Goal: Navigation & Orientation: Find specific page/section

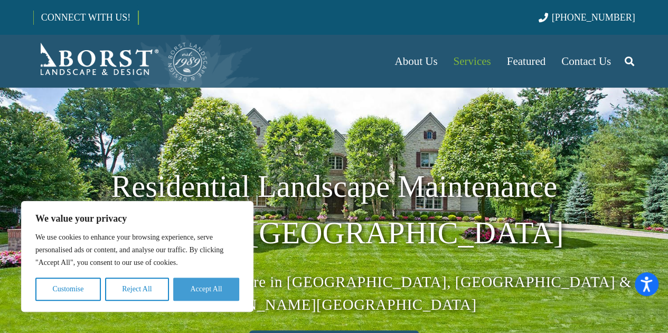
click at [203, 286] on button "Accept All" at bounding box center [206, 289] width 66 height 23
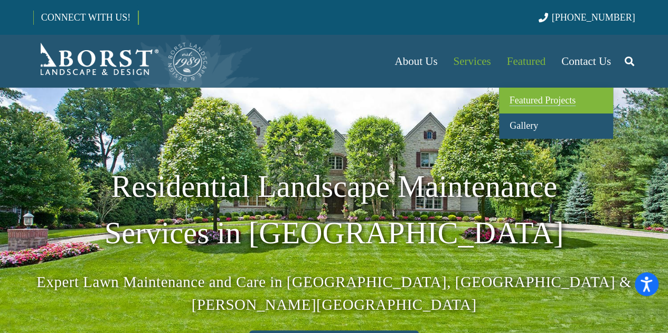
click at [528, 95] on span "Featured Projects" at bounding box center [543, 100] width 66 height 11
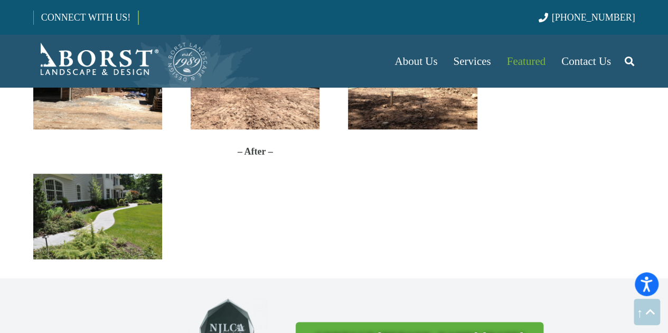
scroll to position [2642, 0]
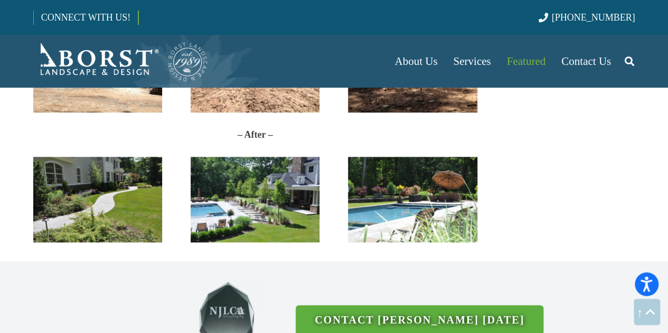
click at [91, 187] on img "DSC_5859" at bounding box center [97, 200] width 129 height 86
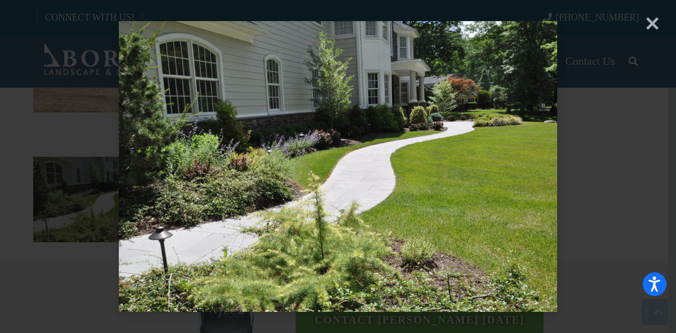
click at [654, 26] on div "× Loading..." at bounding box center [338, 166] width 676 height 333
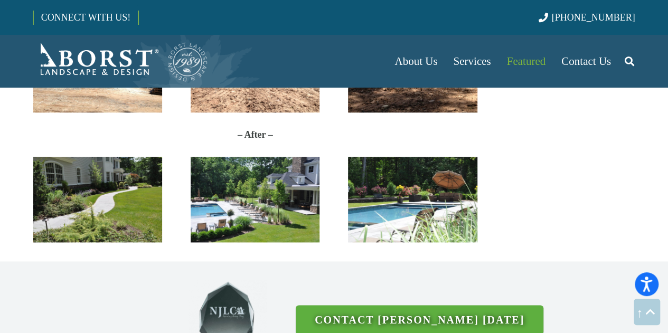
click at [254, 189] on img "DSC_5801" at bounding box center [255, 200] width 129 height 86
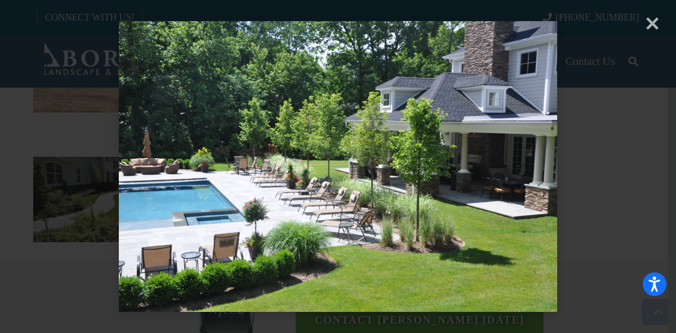
click at [254, 189] on div "× Loading..." at bounding box center [338, 166] width 676 height 333
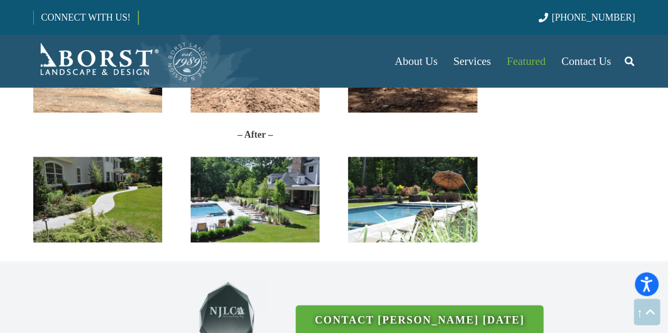
click at [283, 191] on img "DSC_5801" at bounding box center [255, 200] width 129 height 86
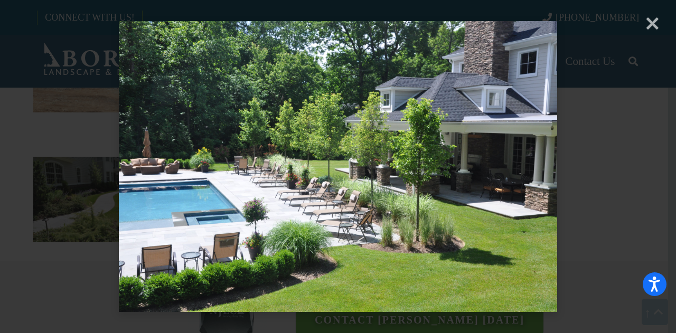
click at [652, 30] on div "× Loading..." at bounding box center [338, 166] width 676 height 333
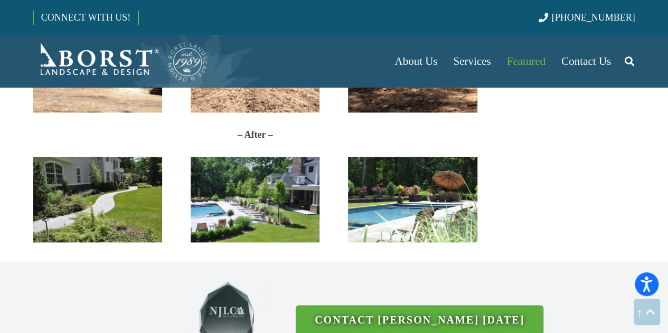
click at [397, 199] on img "DSC_5815" at bounding box center [412, 200] width 129 height 86
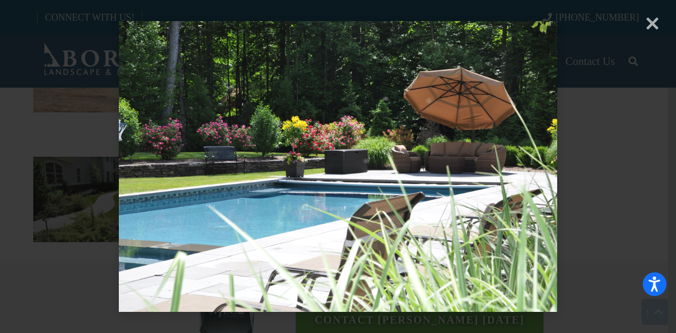
click at [657, 28] on div "× Loading..." at bounding box center [338, 166] width 676 height 333
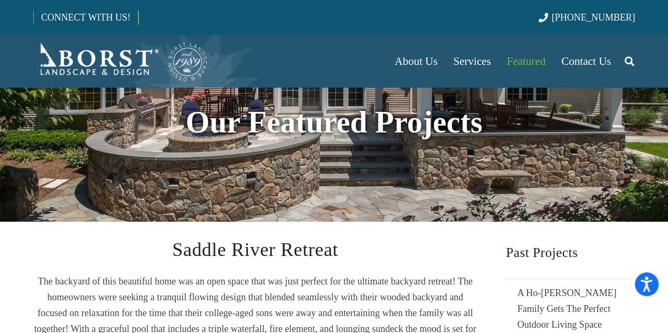
scroll to position [0, 0]
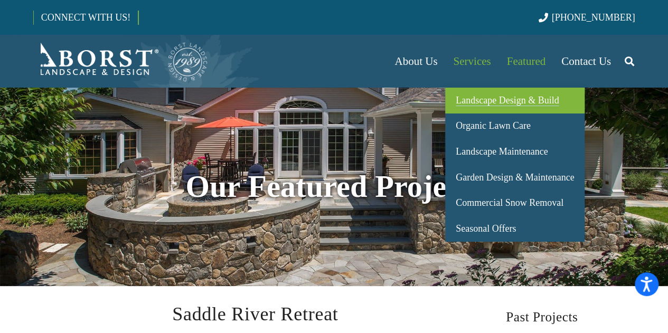
click at [476, 101] on span "Landscape Design & Build" at bounding box center [507, 100] width 103 height 11
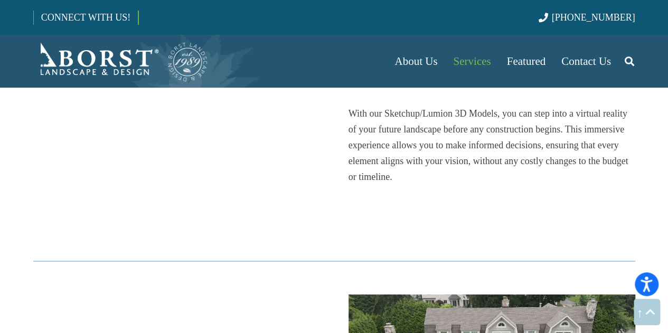
scroll to position [1796, 0]
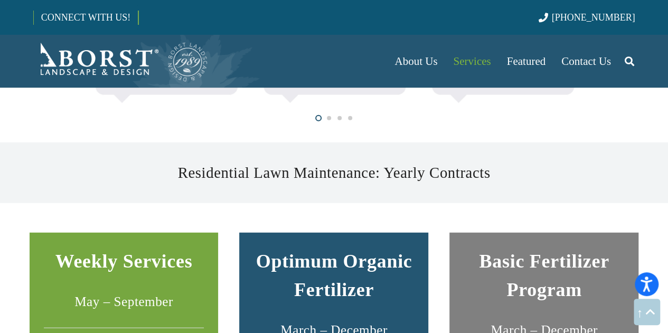
scroll to position [1004, 0]
